Goal: Task Accomplishment & Management: Use online tool/utility

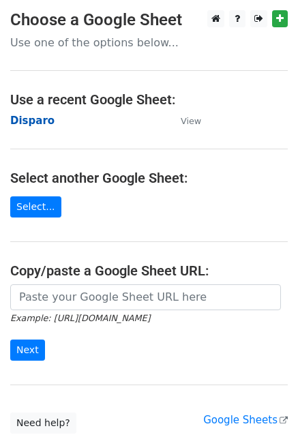
click at [22, 121] on strong "Disparo" at bounding box center [32, 121] width 44 height 12
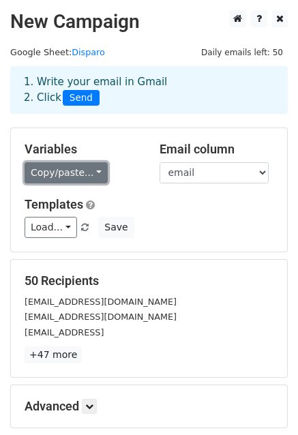
click at [68, 171] on link "Copy/paste..." at bounding box center [66, 172] width 83 height 21
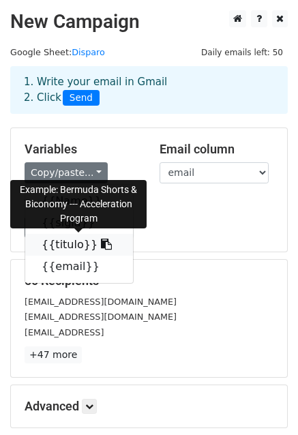
click at [62, 247] on link "{{titulo}}" at bounding box center [79, 245] width 108 height 22
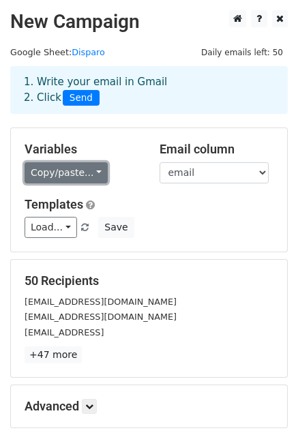
click at [85, 175] on link "Copy/paste..." at bounding box center [66, 172] width 83 height 21
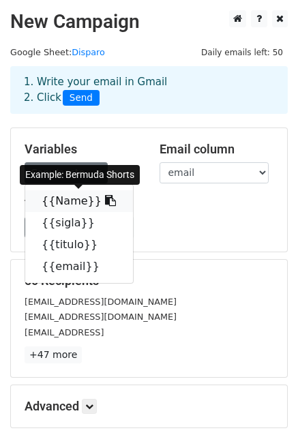
click at [77, 198] on link "{{Name}}" at bounding box center [79, 201] width 108 height 22
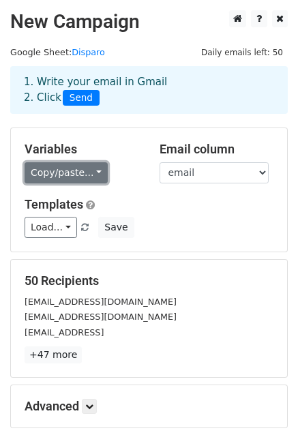
click at [57, 175] on link "Copy/paste..." at bounding box center [66, 172] width 83 height 21
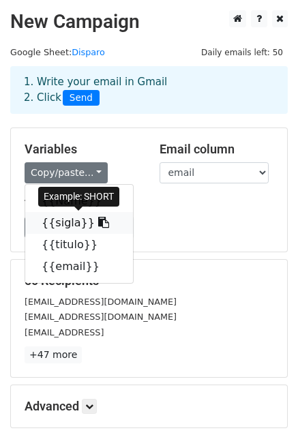
click at [70, 220] on link "{{sigla}}" at bounding box center [79, 223] width 108 height 22
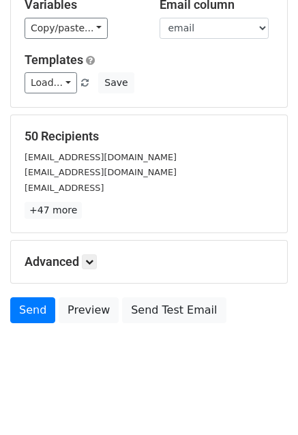
scroll to position [147, 0]
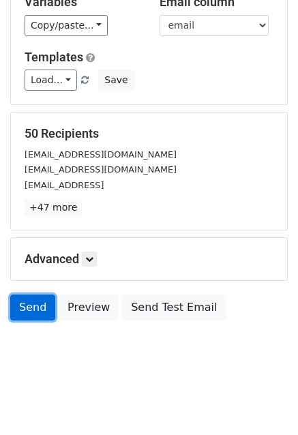
click at [30, 299] on link "Send" at bounding box center [32, 308] width 45 height 26
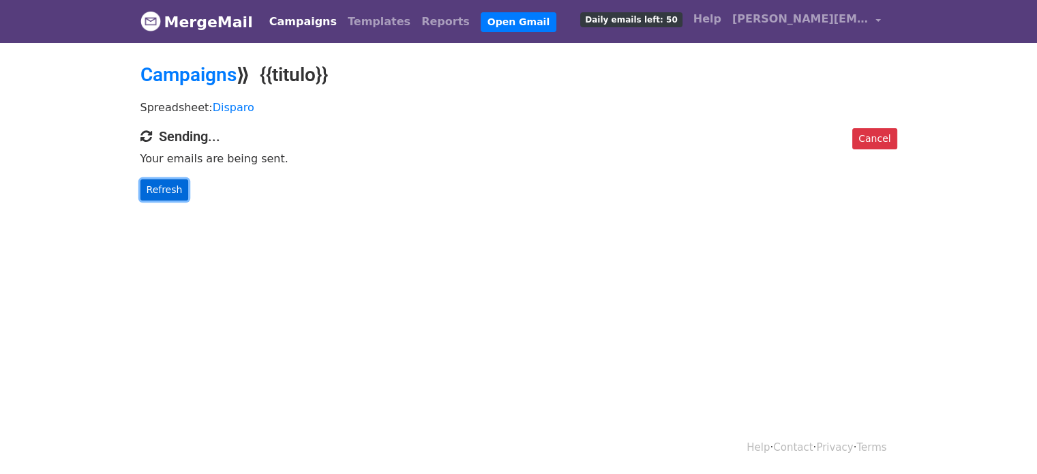
click at [164, 187] on link "Refresh" at bounding box center [164, 189] width 48 height 21
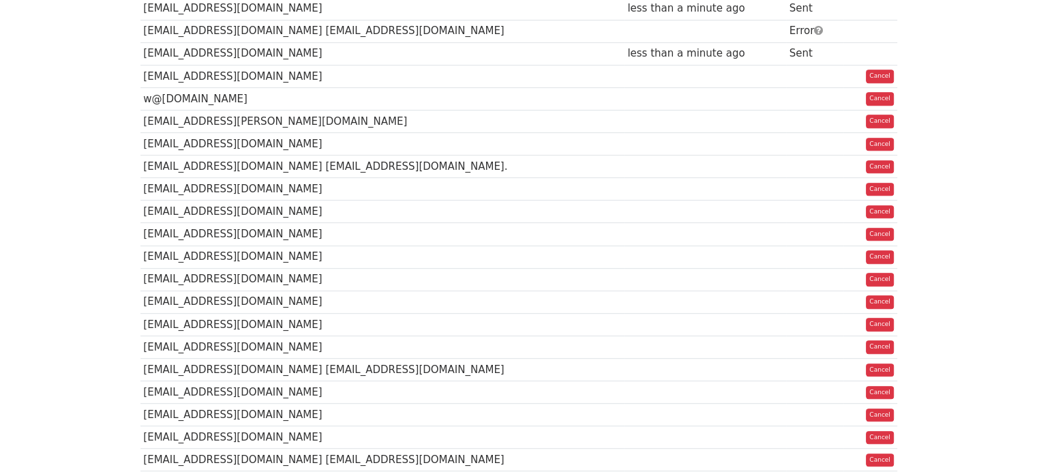
scroll to position [658, 0]
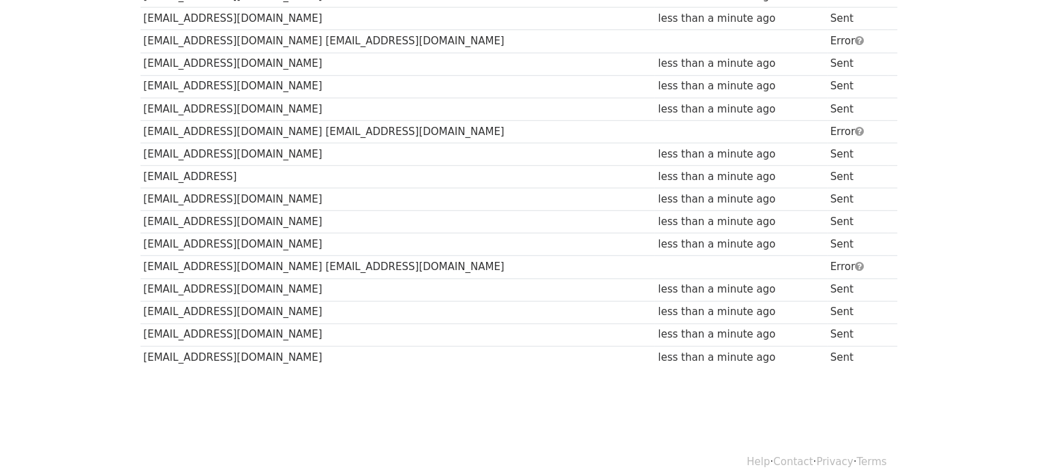
scroll to position [995, 0]
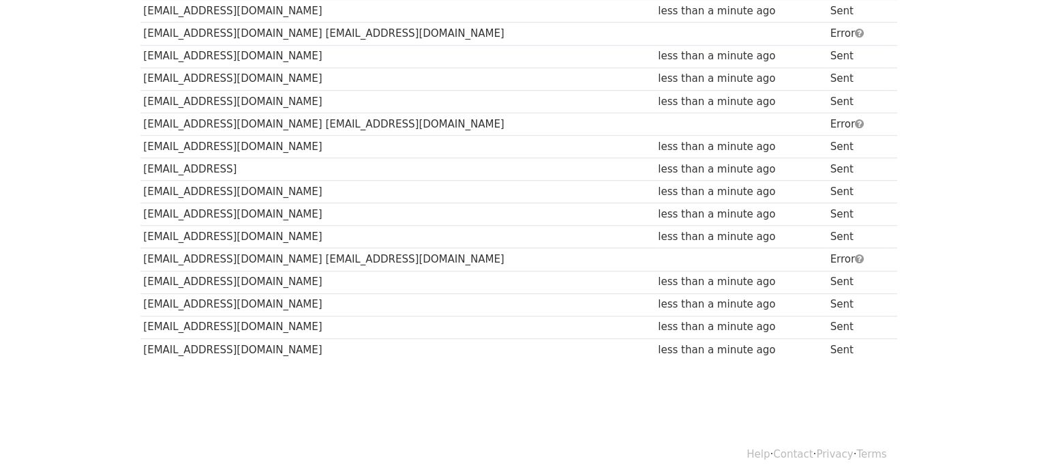
click at [400, 254] on td "[EMAIL_ADDRESS][DOMAIN_NAME] [EMAIL_ADDRESS][DOMAIN_NAME]" at bounding box center [397, 259] width 515 height 22
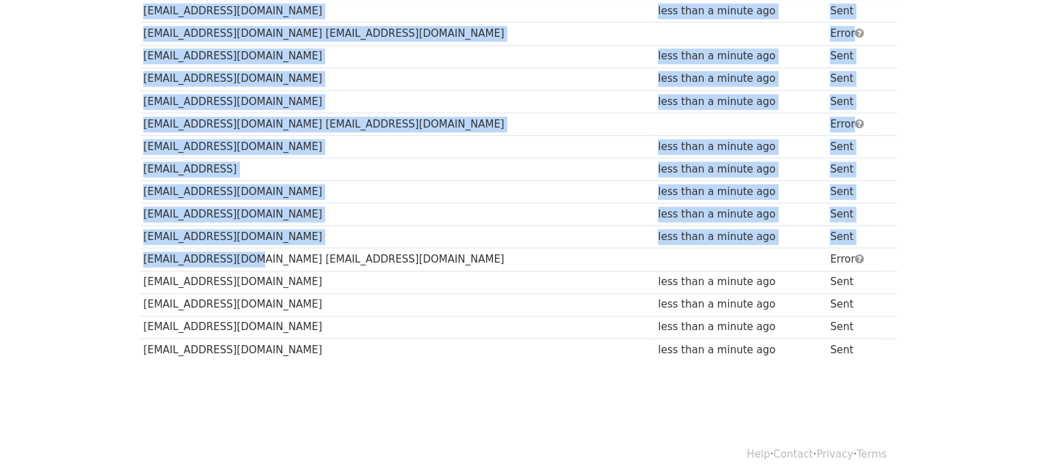
drag, startPoint x: 237, startPoint y: 250, endPoint x: 129, endPoint y: 250, distance: 108.4
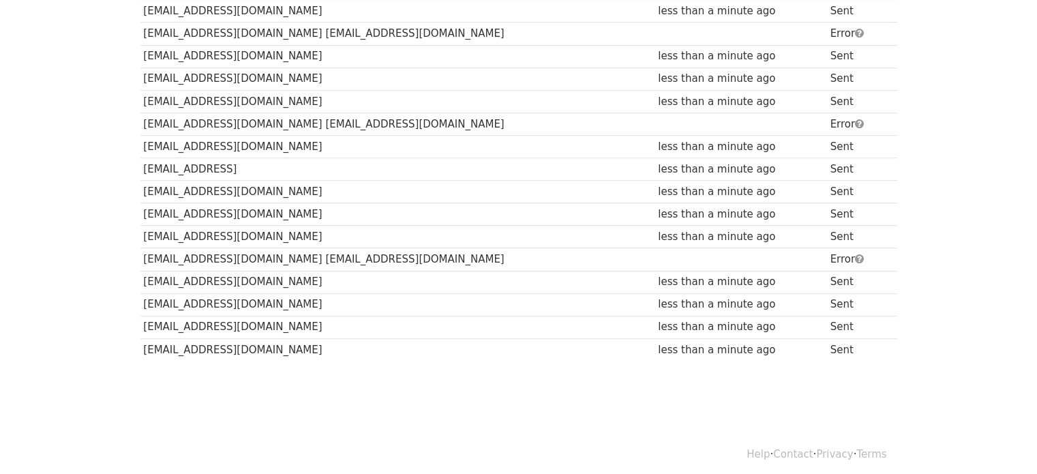
click at [186, 271] on td "[EMAIL_ADDRESS][DOMAIN_NAME]" at bounding box center [397, 282] width 515 height 22
drag, startPoint x: 265, startPoint y: 252, endPoint x: 326, endPoint y: 252, distance: 61.4
click at [326, 252] on td "[EMAIL_ADDRESS][DOMAIN_NAME] [EMAIL_ADDRESS][DOMAIN_NAME]" at bounding box center [397, 259] width 515 height 22
copy td "abuse@website.co"
click at [261, 115] on td "[EMAIL_ADDRESS][DOMAIN_NAME] [EMAIL_ADDRESS][DOMAIN_NAME]" at bounding box center [397, 123] width 515 height 22
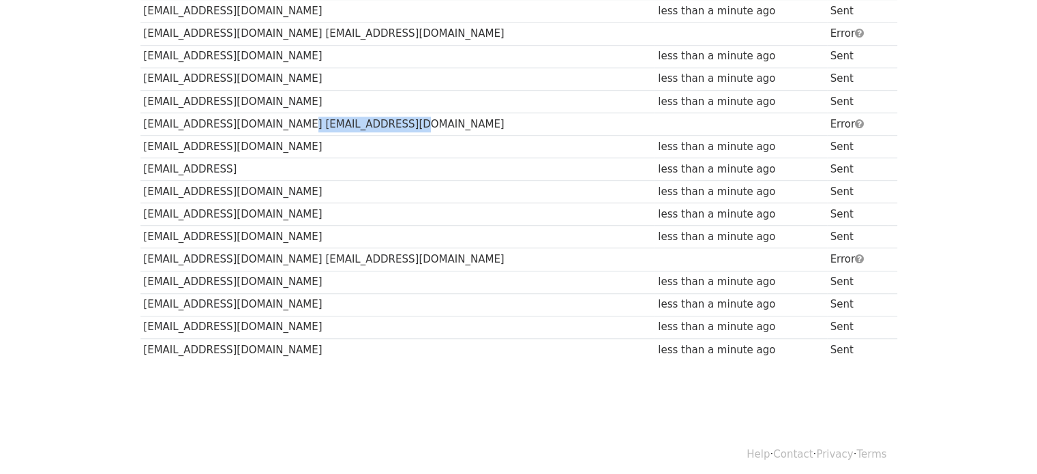
drag, startPoint x: 258, startPoint y: 115, endPoint x: 374, endPoint y: 120, distance: 115.4
click at [374, 120] on td "[EMAIL_ADDRESS][DOMAIN_NAME] [EMAIL_ADDRESS][DOMAIN_NAME]" at bounding box center [397, 123] width 515 height 22
copy td "legal@Pooltogether.com"
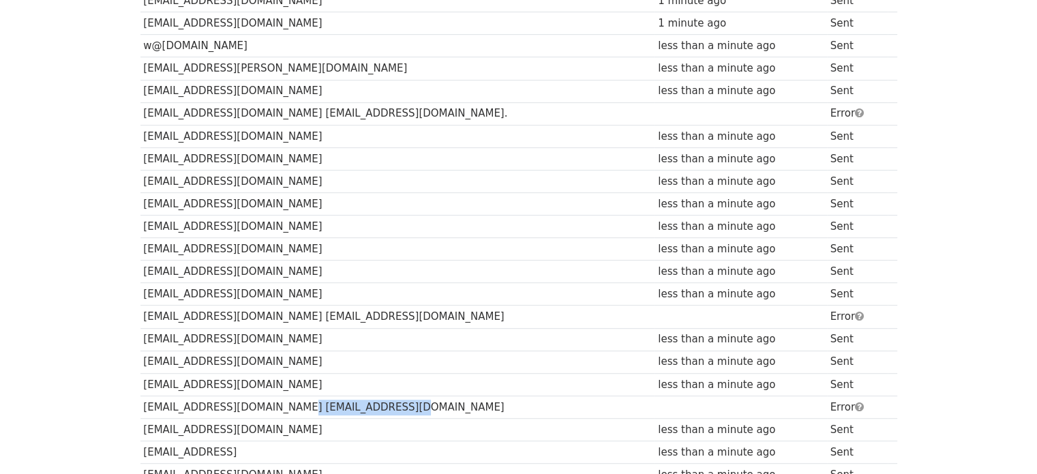
scroll to position [722, 0]
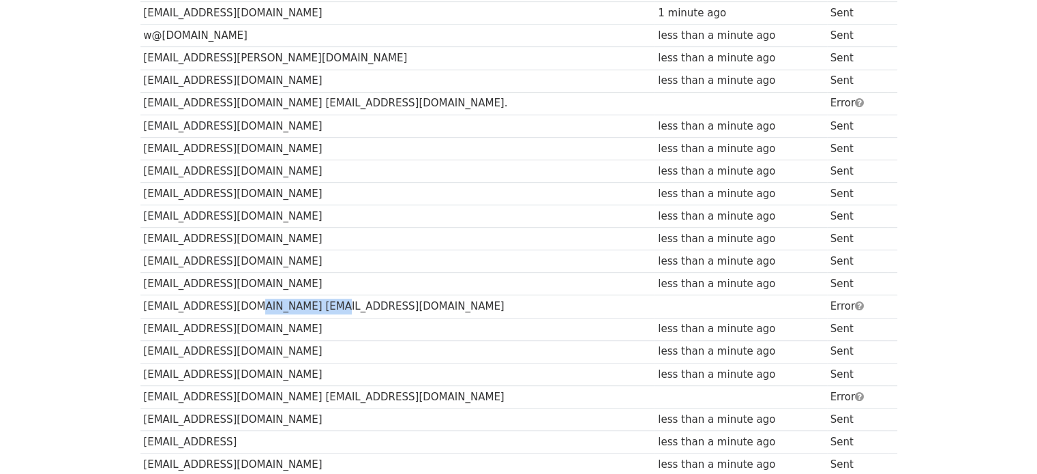
drag, startPoint x: 240, startPoint y: 295, endPoint x: 330, endPoint y: 305, distance: 90.6
click at [330, 305] on td "[EMAIL_ADDRESS][DOMAIN_NAME] [EMAIL_ADDRESS][DOMAIN_NAME]" at bounding box center [397, 306] width 515 height 22
copy td "hello@lcx.com"
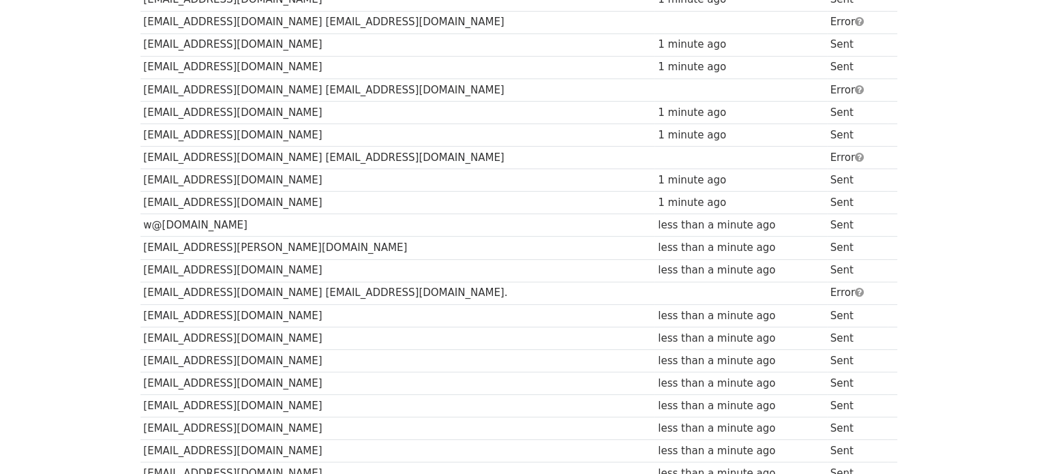
scroll to position [517, 0]
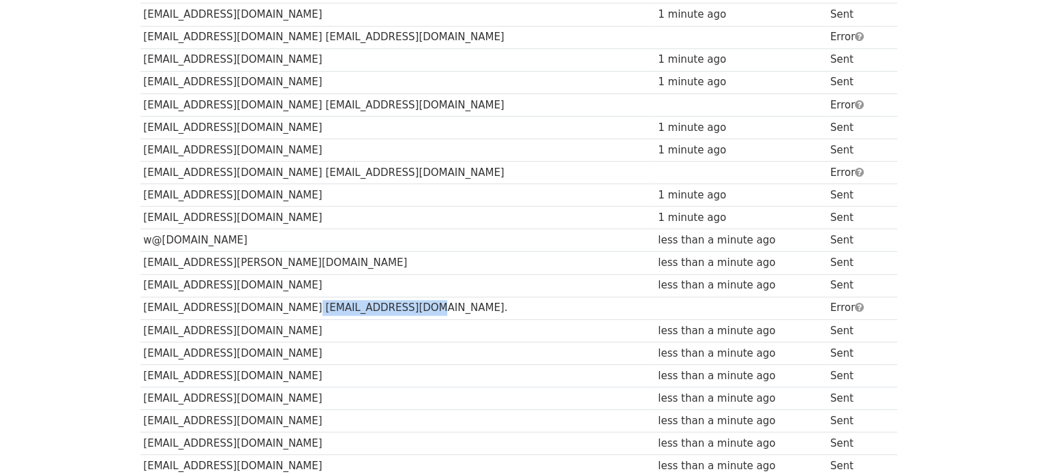
drag, startPoint x: 253, startPoint y: 302, endPoint x: 361, endPoint y: 299, distance: 108.4
click at [361, 299] on td "[EMAIL_ADDRESS][DOMAIN_NAME] [EMAIL_ADDRESS][DOMAIN_NAME]." at bounding box center [397, 308] width 515 height 22
copy td "support@blockcentral.io"
drag, startPoint x: 278, startPoint y: 168, endPoint x: 404, endPoint y: 166, distance: 125.5
click at [404, 166] on td "[EMAIL_ADDRESS][DOMAIN_NAME] [EMAIL_ADDRESS][DOMAIN_NAME]" at bounding box center [397, 173] width 515 height 22
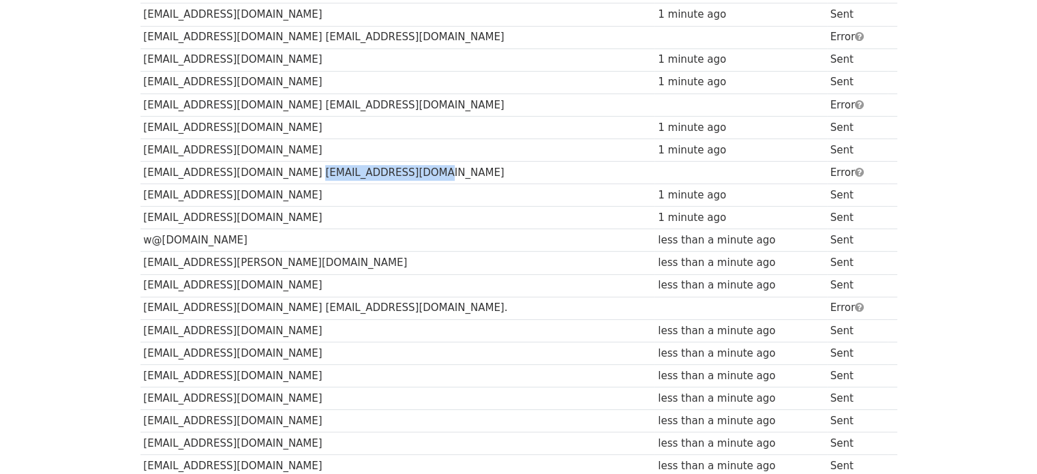
copy td "hi@goldeninutoken.org"
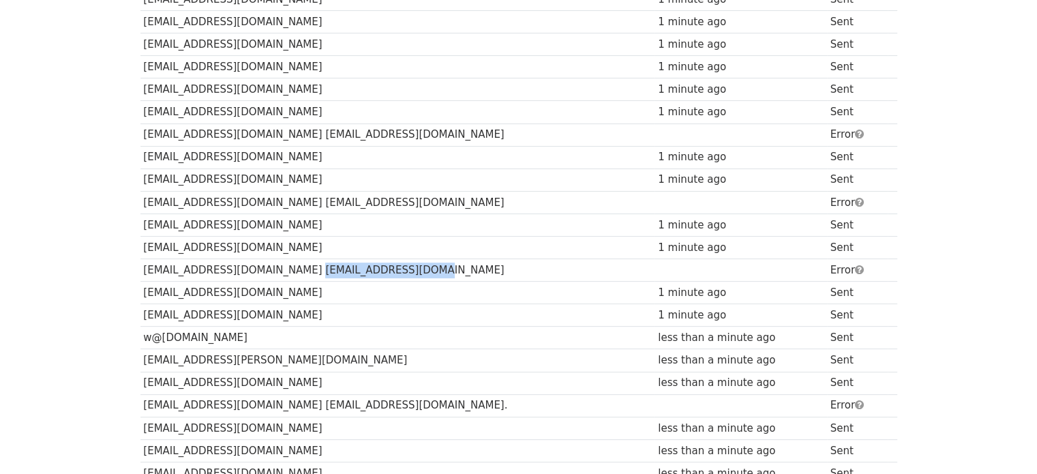
scroll to position [381, 0]
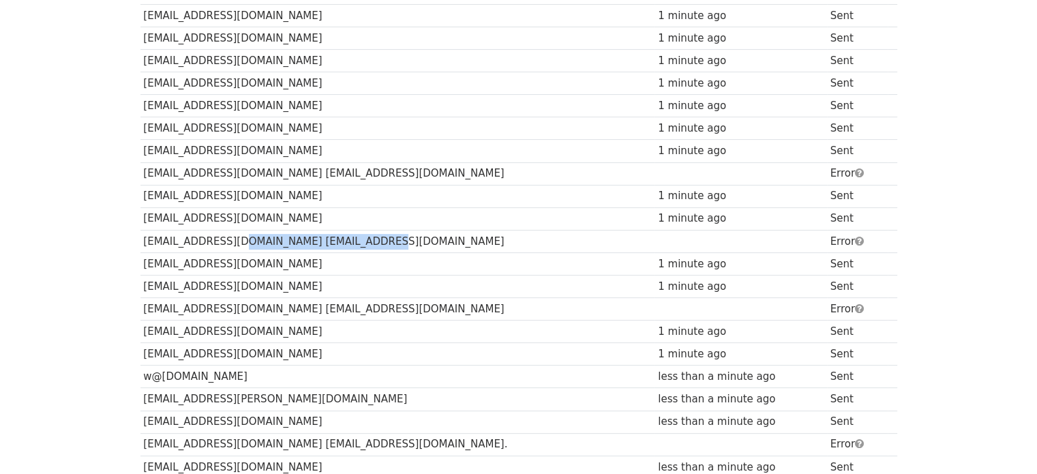
drag, startPoint x: 221, startPoint y: 235, endPoint x: 387, endPoint y: 235, distance: 166.4
click at [387, 235] on td "[EMAIL_ADDRESS][DOMAIN_NAME] [EMAIL_ADDRESS][DOMAIN_NAME]" at bounding box center [397, 241] width 515 height 22
copy td "privacy@teaminternet.com"
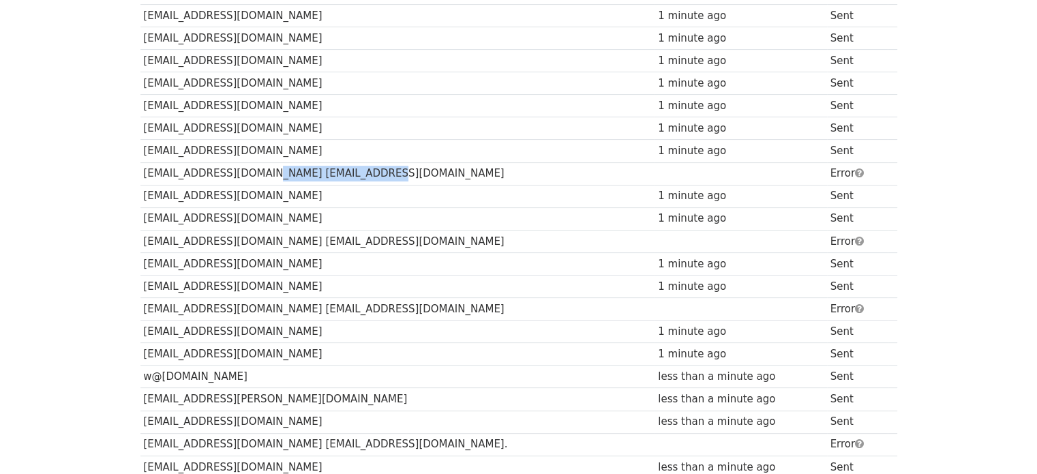
drag, startPoint x: 235, startPoint y: 171, endPoint x: 356, endPoint y: 171, distance: 121.4
click at [356, 171] on td "[EMAIL_ADDRESS][DOMAIN_NAME] [EMAIL_ADDRESS][DOMAIN_NAME]" at bounding box center [397, 173] width 515 height 22
copy td "supportteam@tuumio.com"
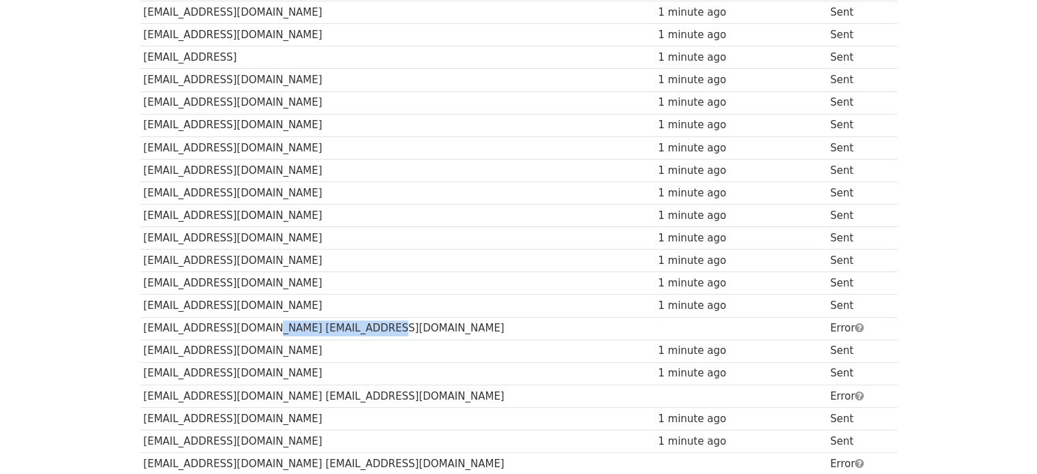
scroll to position [245, 0]
